Goal: Task Accomplishment & Management: Manage account settings

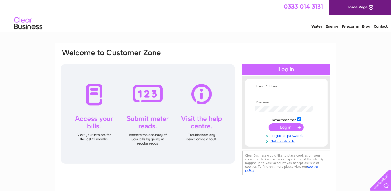
click at [280, 93] on input "text" at bounding box center [284, 93] width 59 height 6
type input "gmg.gm36@googlemail.com"
click at [268, 124] on input "submit" at bounding box center [285, 128] width 35 height 8
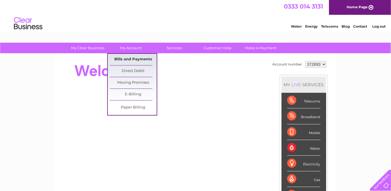
click at [135, 58] on link "Bills and Payments" at bounding box center [133, 59] width 47 height 11
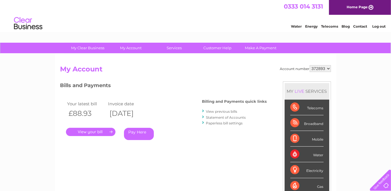
click at [92, 130] on link "." at bounding box center [90, 132] width 49 height 8
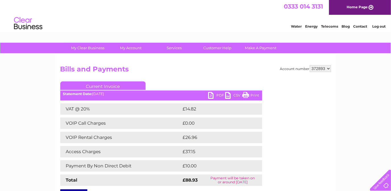
click at [254, 94] on link "Print" at bounding box center [250, 96] width 17 height 8
click at [253, 95] on link "Print" at bounding box center [250, 96] width 17 height 8
click at [220, 95] on link "PDF" at bounding box center [216, 96] width 17 height 8
click at [378, 26] on link "Log out" at bounding box center [378, 26] width 13 height 4
